Goal: Task Accomplishment & Management: Manage account settings

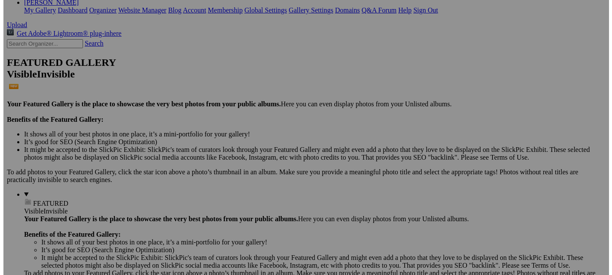
scroll to position [166, 0]
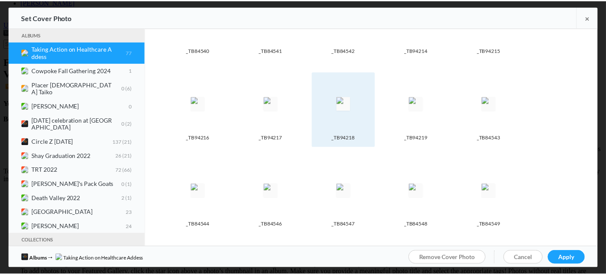
scroll to position [572, 0]
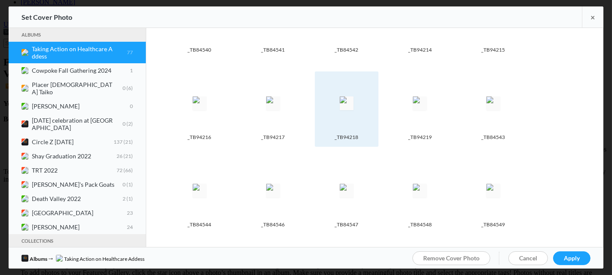
click at [352, 96] on img at bounding box center [347, 103] width 14 height 14
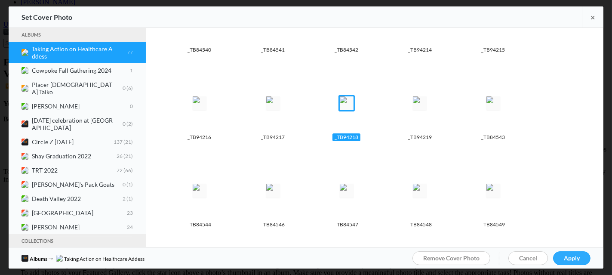
click at [569, 255] on span "Apply" at bounding box center [572, 257] width 16 height 7
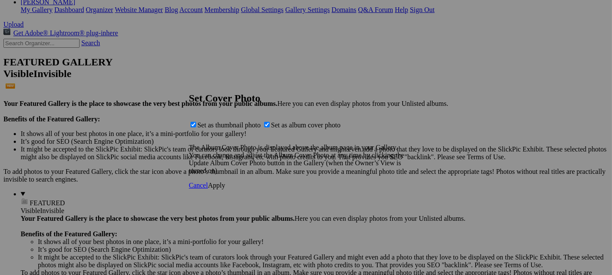
click at [225, 189] on span "Apply" at bounding box center [216, 185] width 17 height 7
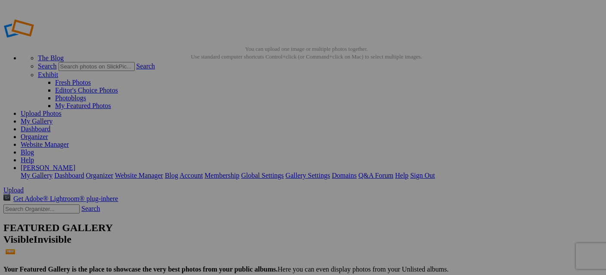
click at [52, 117] on link "My Gallery" at bounding box center [37, 120] width 32 height 7
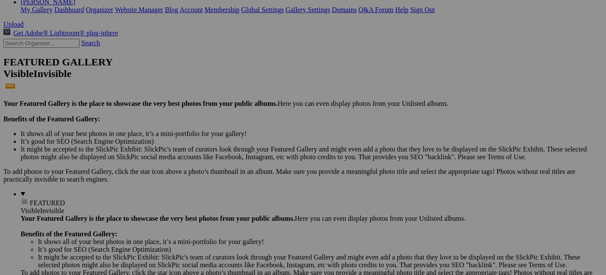
scroll to position [166, 0]
